Goal: Transaction & Acquisition: Download file/media

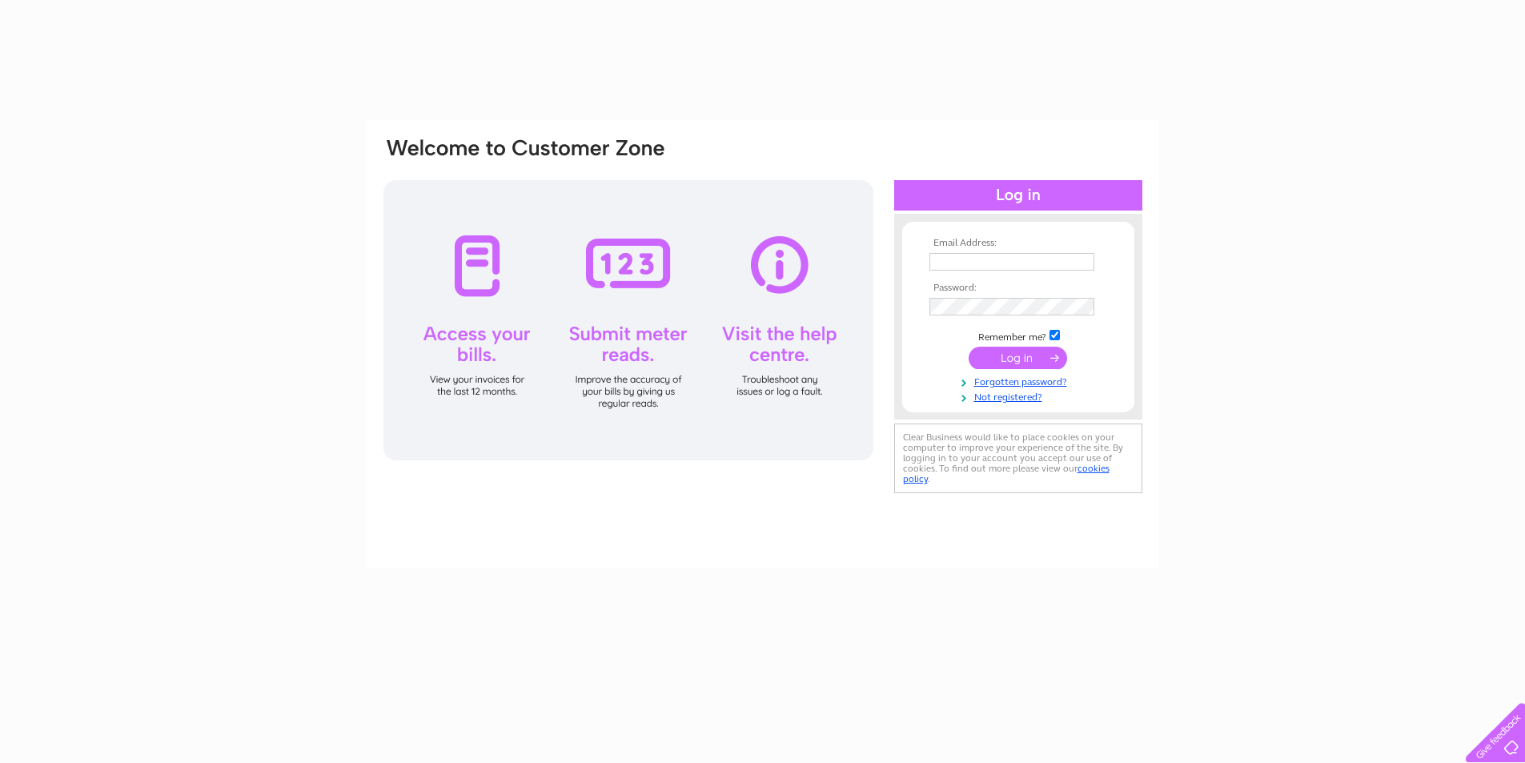
type input "darencochrane@hotmail.co.uk"
click at [1010, 354] on input "submit" at bounding box center [1017, 358] width 98 height 22
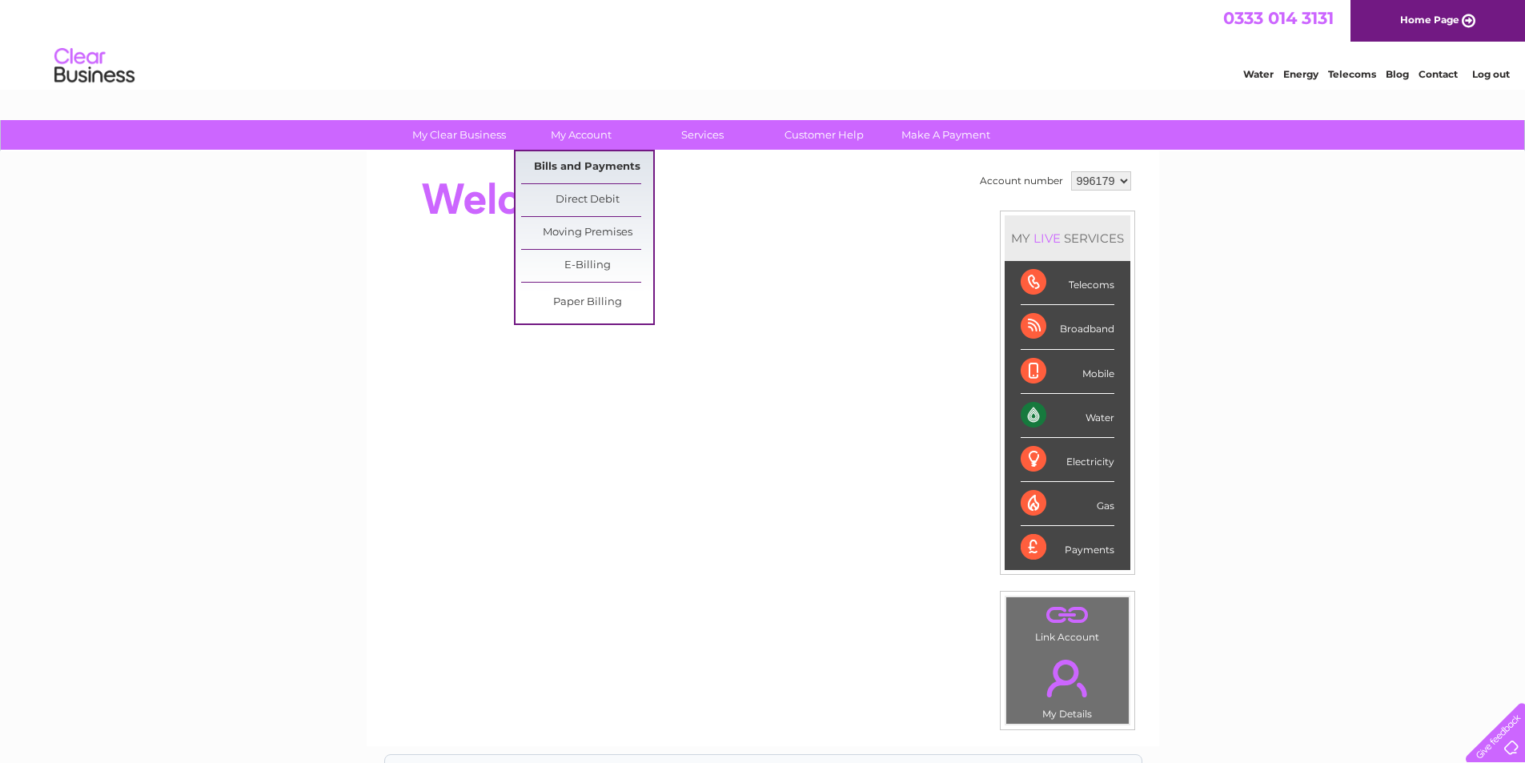
click at [576, 170] on link "Bills and Payments" at bounding box center [587, 167] width 132 height 32
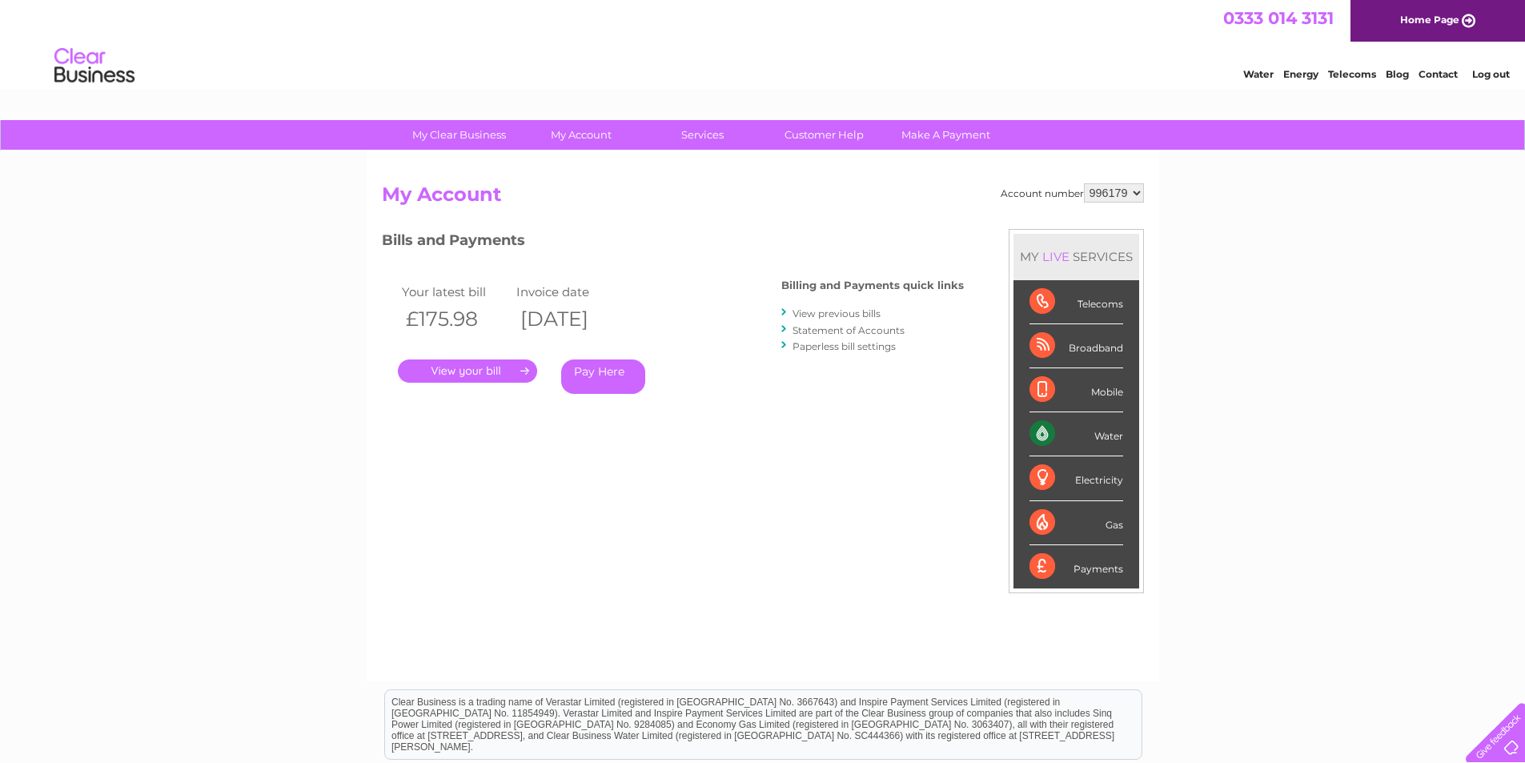
click at [487, 370] on link "." at bounding box center [467, 370] width 139 height 23
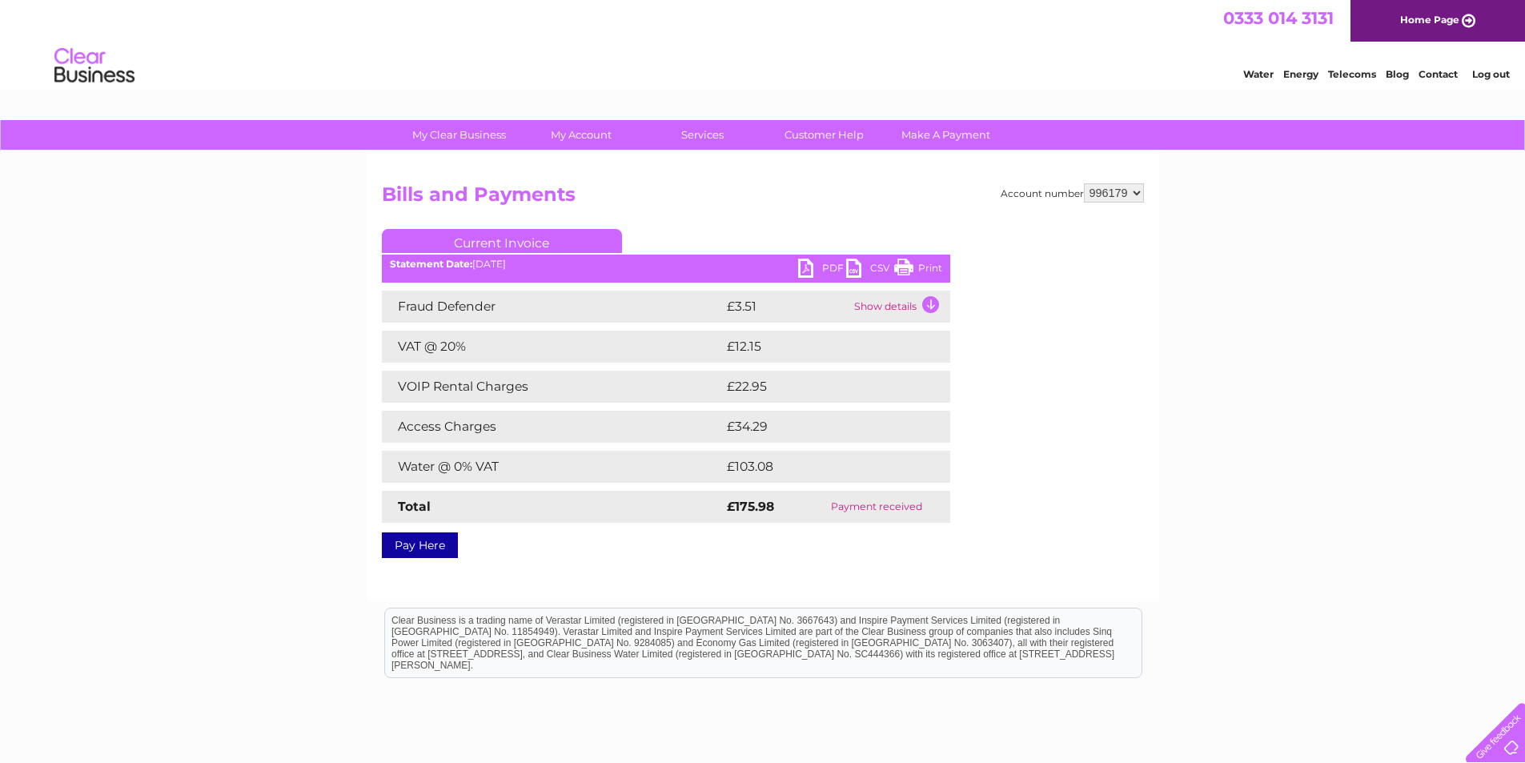
click at [813, 268] on link "PDF" at bounding box center [822, 270] width 48 height 23
click at [1134, 194] on select "996179 996180 996185 996187 996190 996192 996193" at bounding box center [1114, 192] width 60 height 19
select select "996180"
click at [1084, 183] on select "996179 996180 996185 996187 996190 996192 996193" at bounding box center [1114, 192] width 60 height 19
click at [810, 270] on link "PDF" at bounding box center [822, 270] width 48 height 23
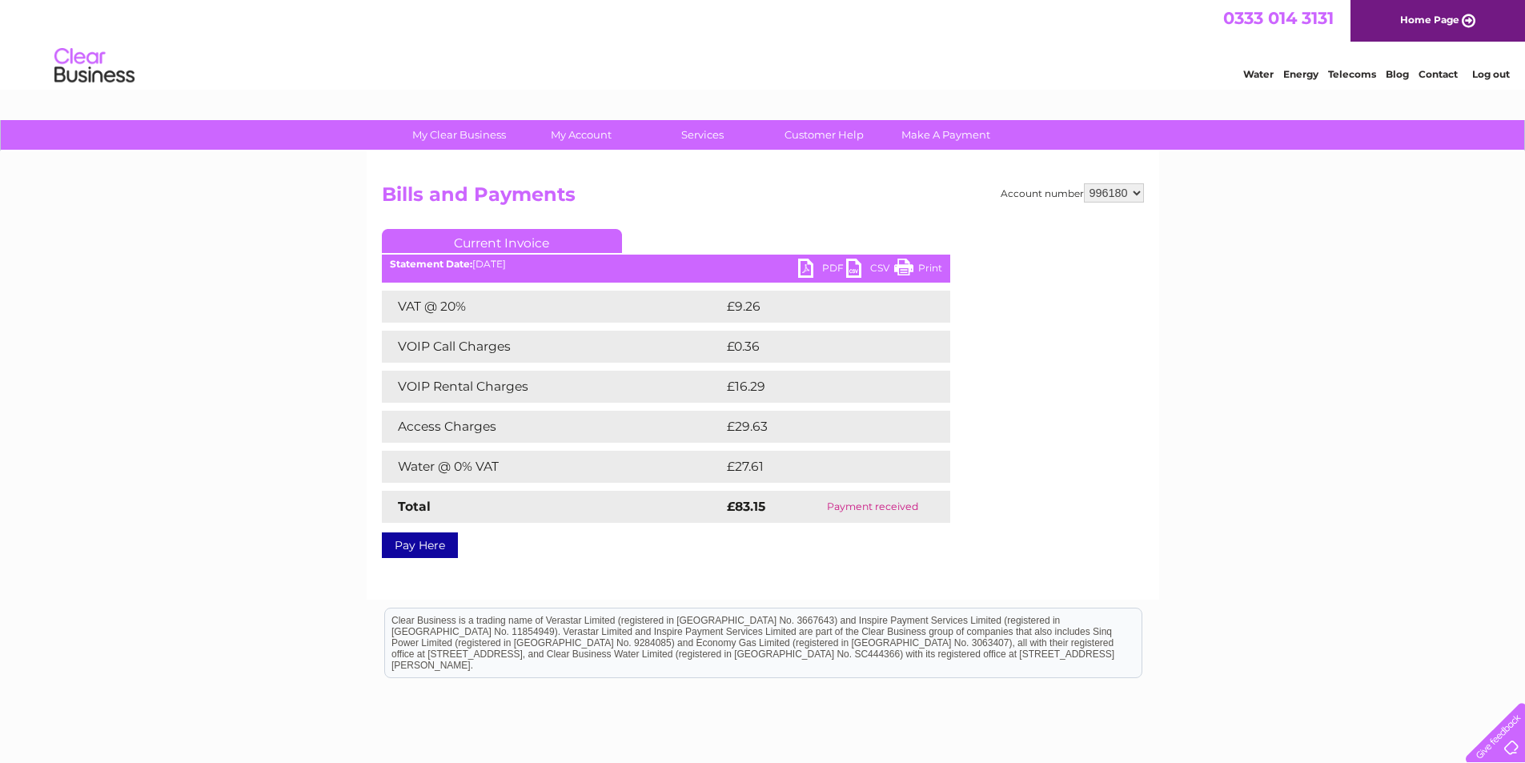
click at [1135, 192] on select "996179 996180 996185 996187 996190 996192 996193" at bounding box center [1114, 192] width 60 height 19
select select "996185"
click at [1084, 183] on select "996179 996180 996185 996187 996190 996192 996193" at bounding box center [1114, 192] width 60 height 19
click at [810, 272] on link "PDF" at bounding box center [822, 270] width 48 height 23
click at [1132, 194] on select "996179 996180 996185 996187 996190 996192 996193" at bounding box center [1114, 192] width 60 height 19
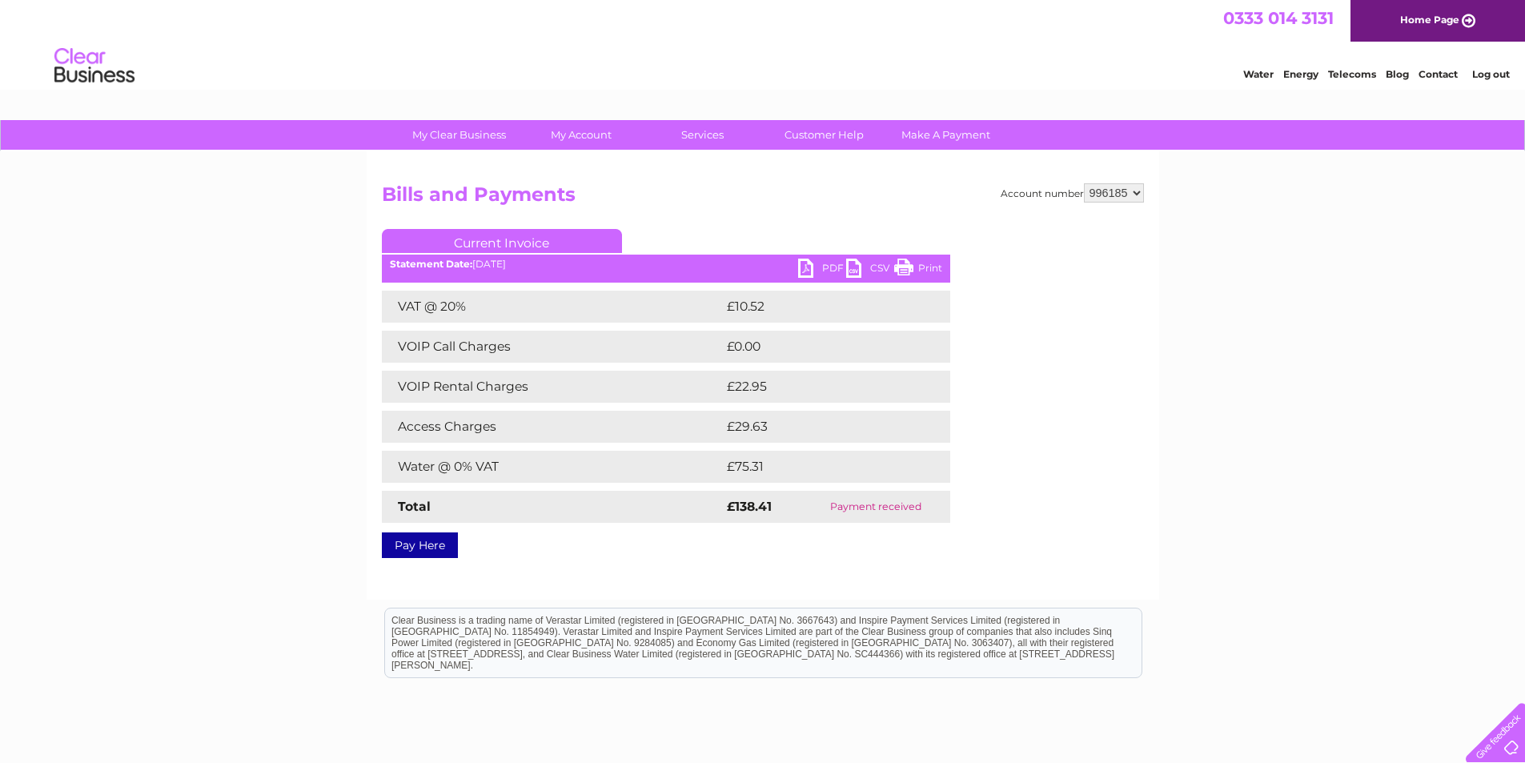
select select "996187"
click at [1084, 183] on select "996179 996180 996185 996187 996190 996192 996193" at bounding box center [1114, 192] width 60 height 19
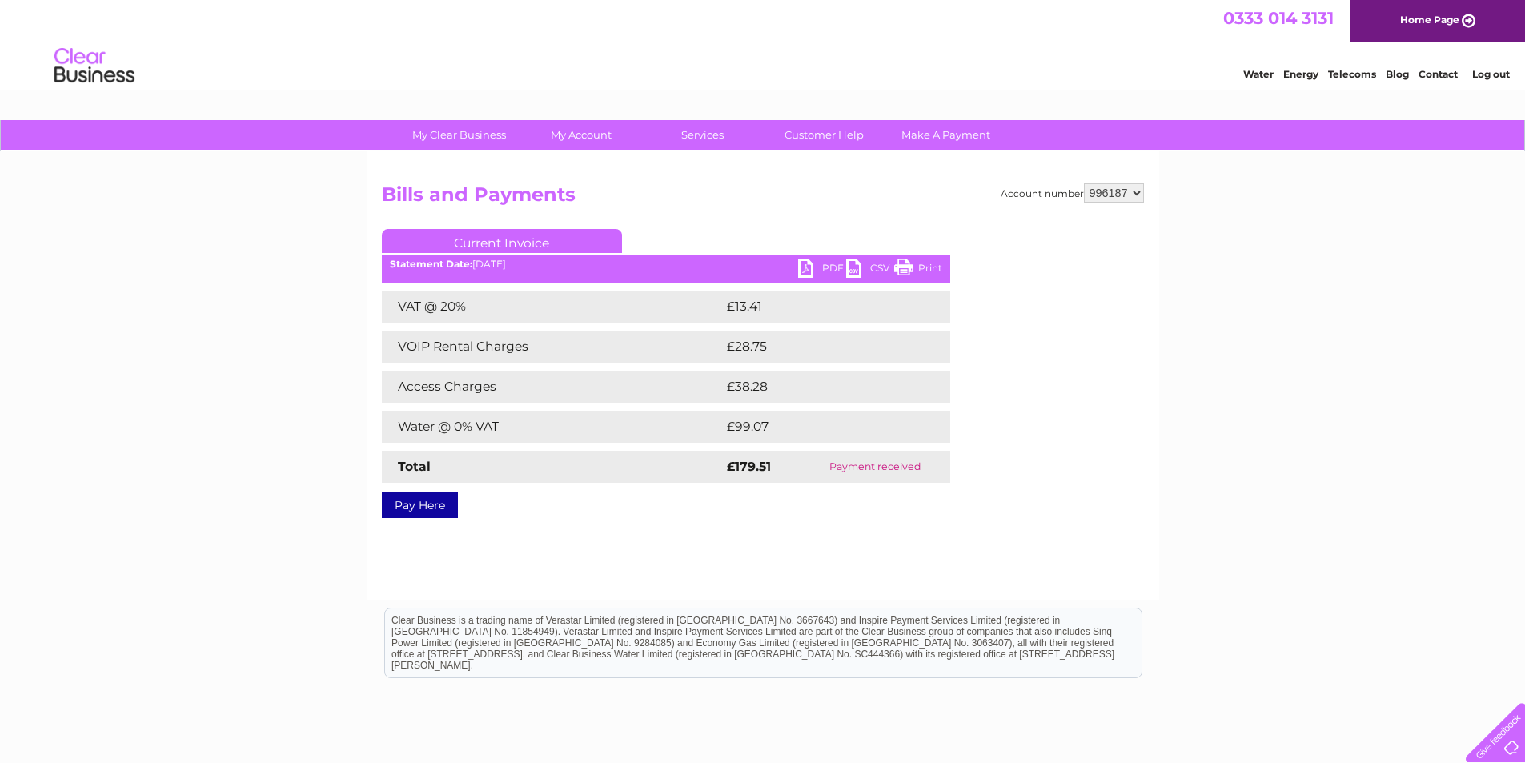
click at [809, 272] on link "PDF" at bounding box center [822, 270] width 48 height 23
click at [1136, 192] on select "996179 996180 996185 996187 996190 996192 996193" at bounding box center [1114, 192] width 60 height 19
select select "996190"
click at [1084, 183] on select "996179 996180 996185 996187 996190 996192 996193" at bounding box center [1114, 192] width 60 height 19
click at [805, 271] on link "PDF" at bounding box center [822, 270] width 48 height 23
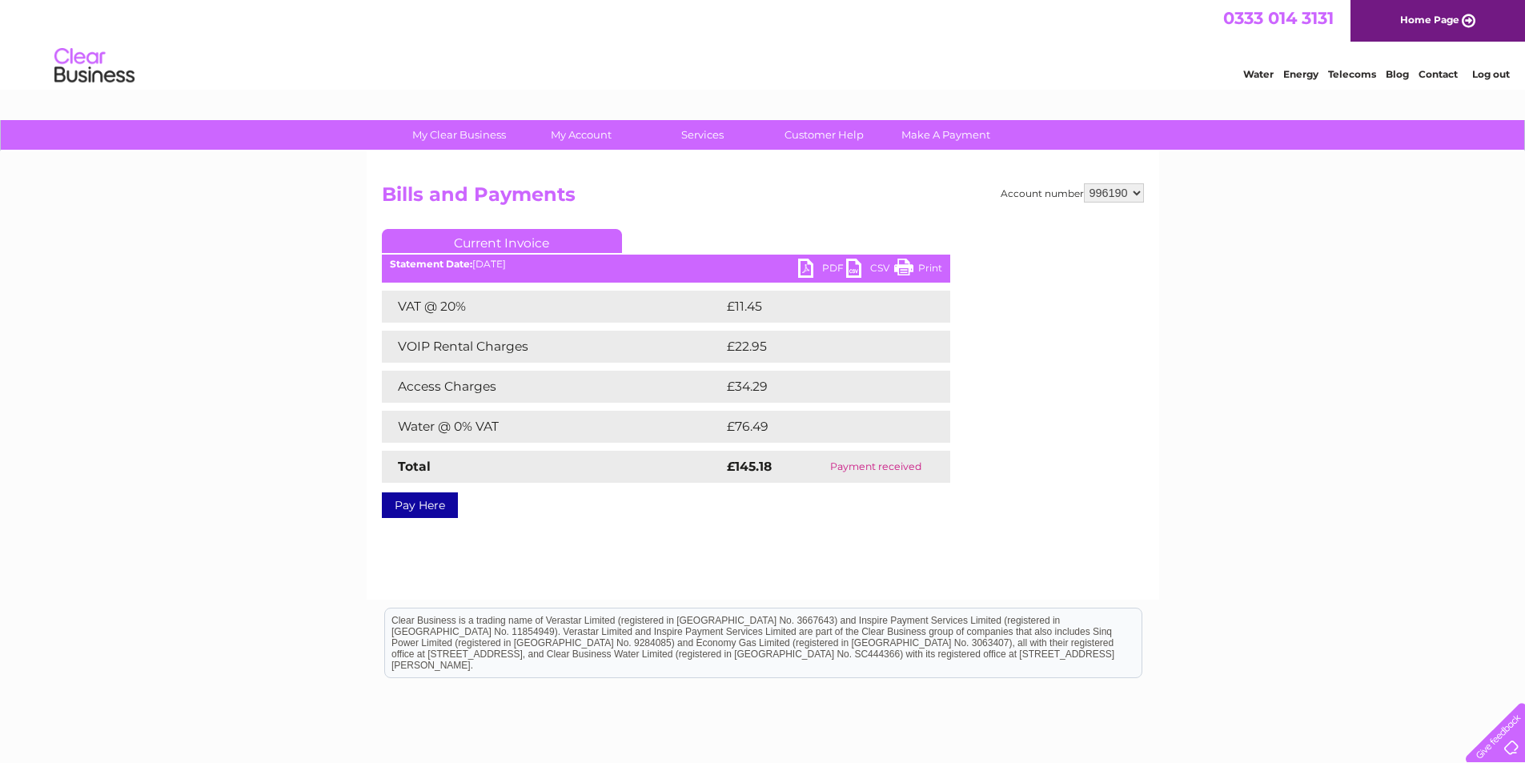
click at [1136, 192] on select "996179 996180 996185 996187 996190 996192 996193" at bounding box center [1114, 192] width 60 height 19
select select "996192"
click at [1084, 183] on select "996179 996180 996185 996187 996190 996192 996193" at bounding box center [1114, 192] width 60 height 19
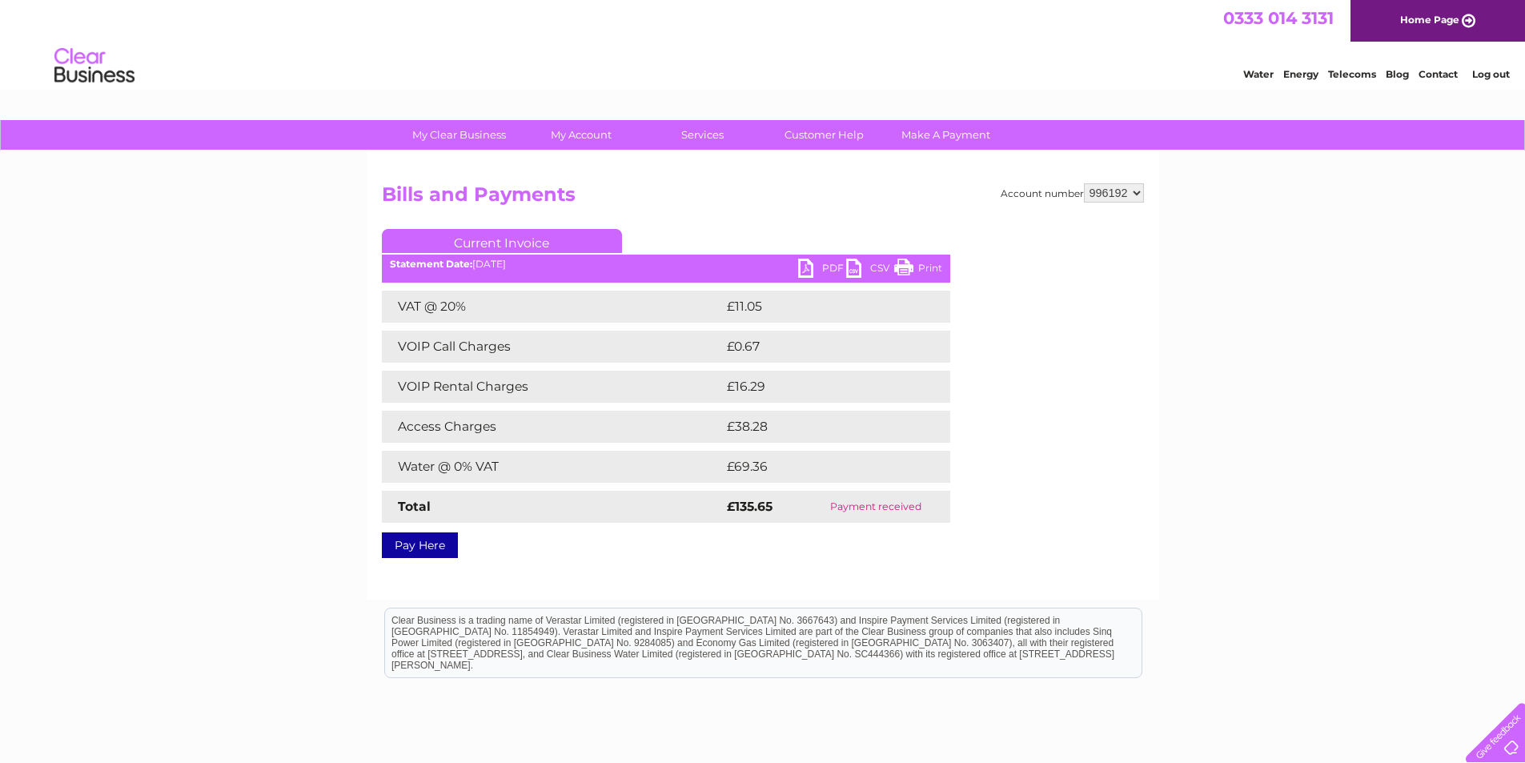
click at [808, 268] on link "PDF" at bounding box center [822, 270] width 48 height 23
click at [1134, 194] on select "996179 996180 996185 996187 996190 996192 996193" at bounding box center [1114, 192] width 60 height 19
select select "996193"
click at [1084, 183] on select "996179 996180 996185 996187 996190 996192 996193" at bounding box center [1114, 192] width 60 height 19
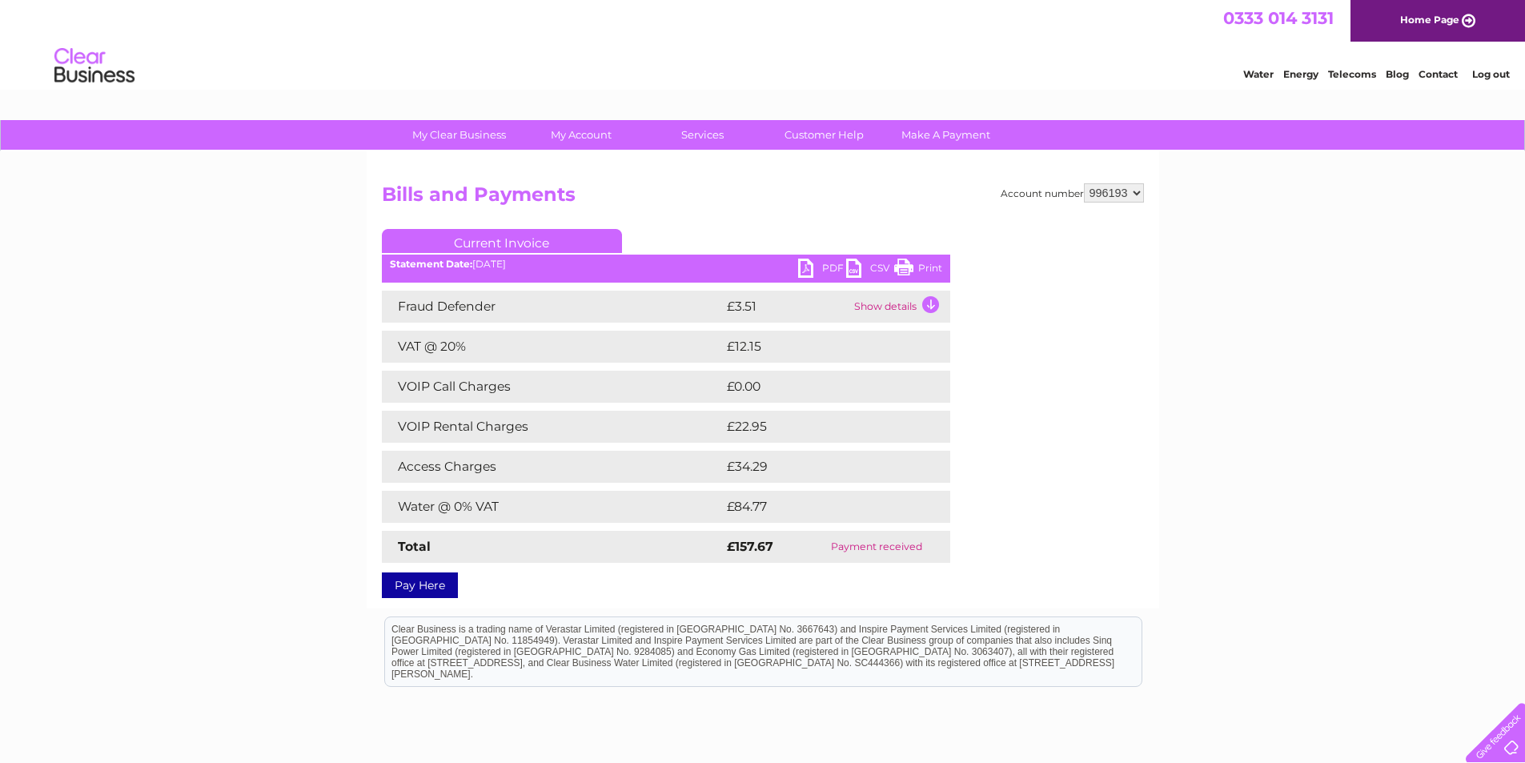
click at [804, 271] on link "PDF" at bounding box center [822, 270] width 48 height 23
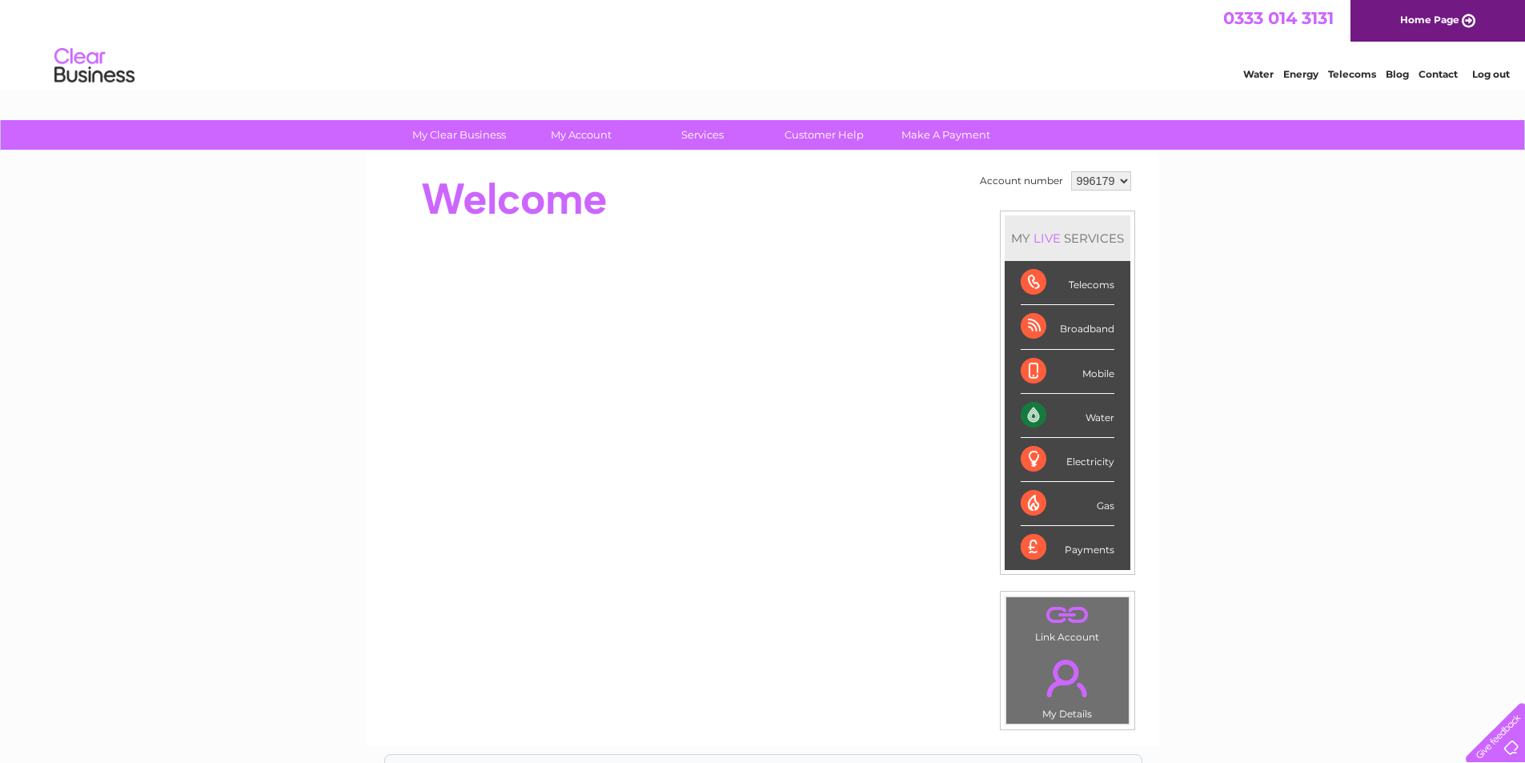
click at [1488, 70] on link "Log out" at bounding box center [1491, 74] width 38 height 12
